Goal: Transaction & Acquisition: Obtain resource

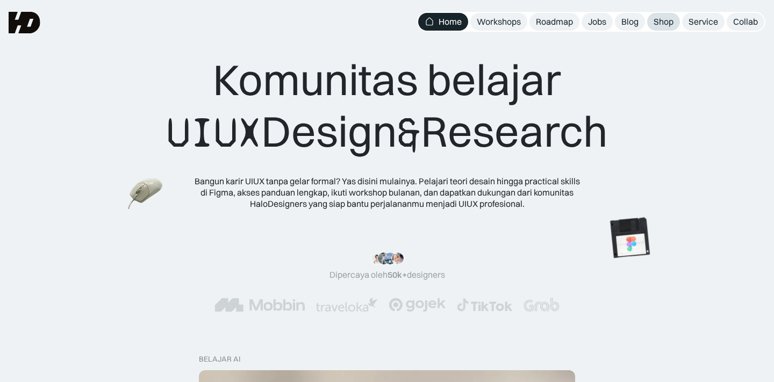
click at [656, 21] on div "Shop" at bounding box center [664, 21] width 20 height 11
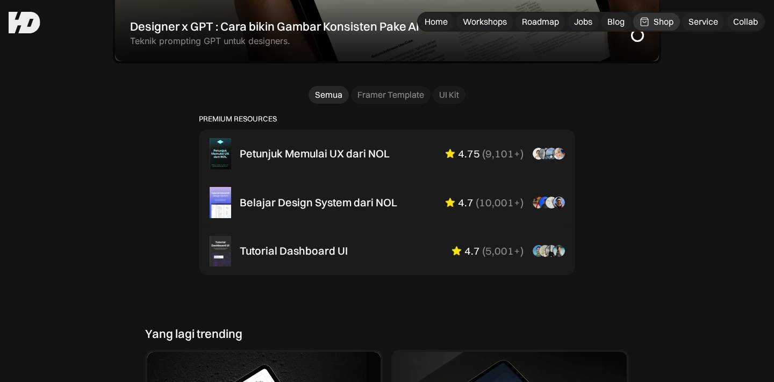
scroll to position [660, 0]
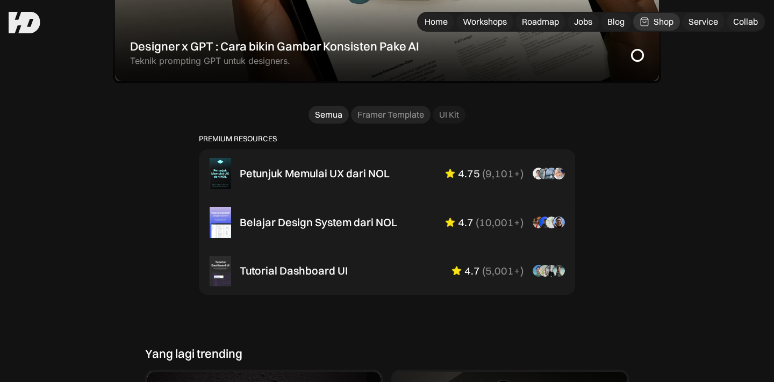
click at [410, 117] on div "Framer Template" at bounding box center [390, 114] width 67 height 11
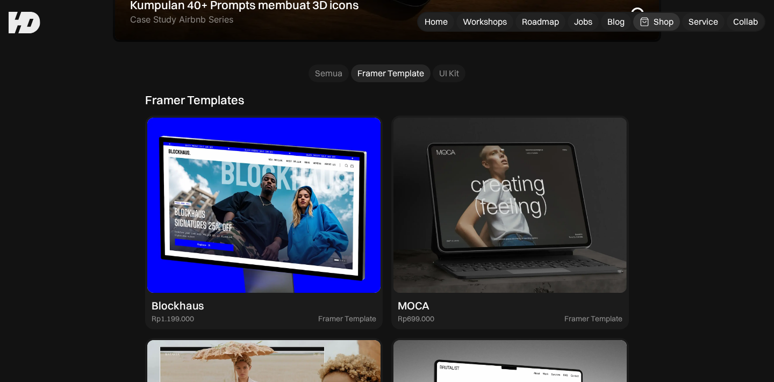
scroll to position [565, 0]
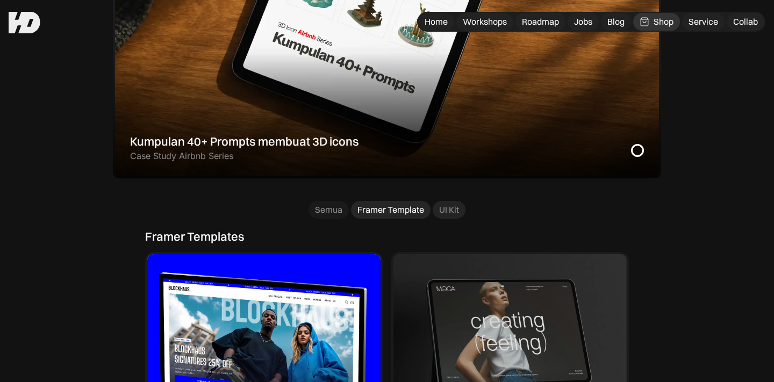
click at [450, 212] on div "UI Kit" at bounding box center [449, 209] width 20 height 11
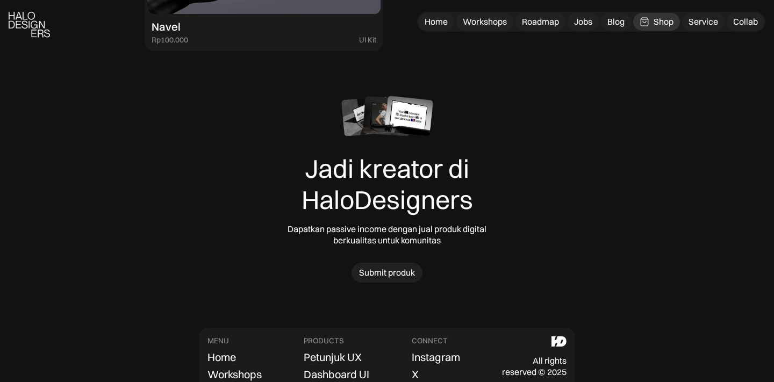
scroll to position [1338, 0]
